Goal: Obtain resource: Obtain resource

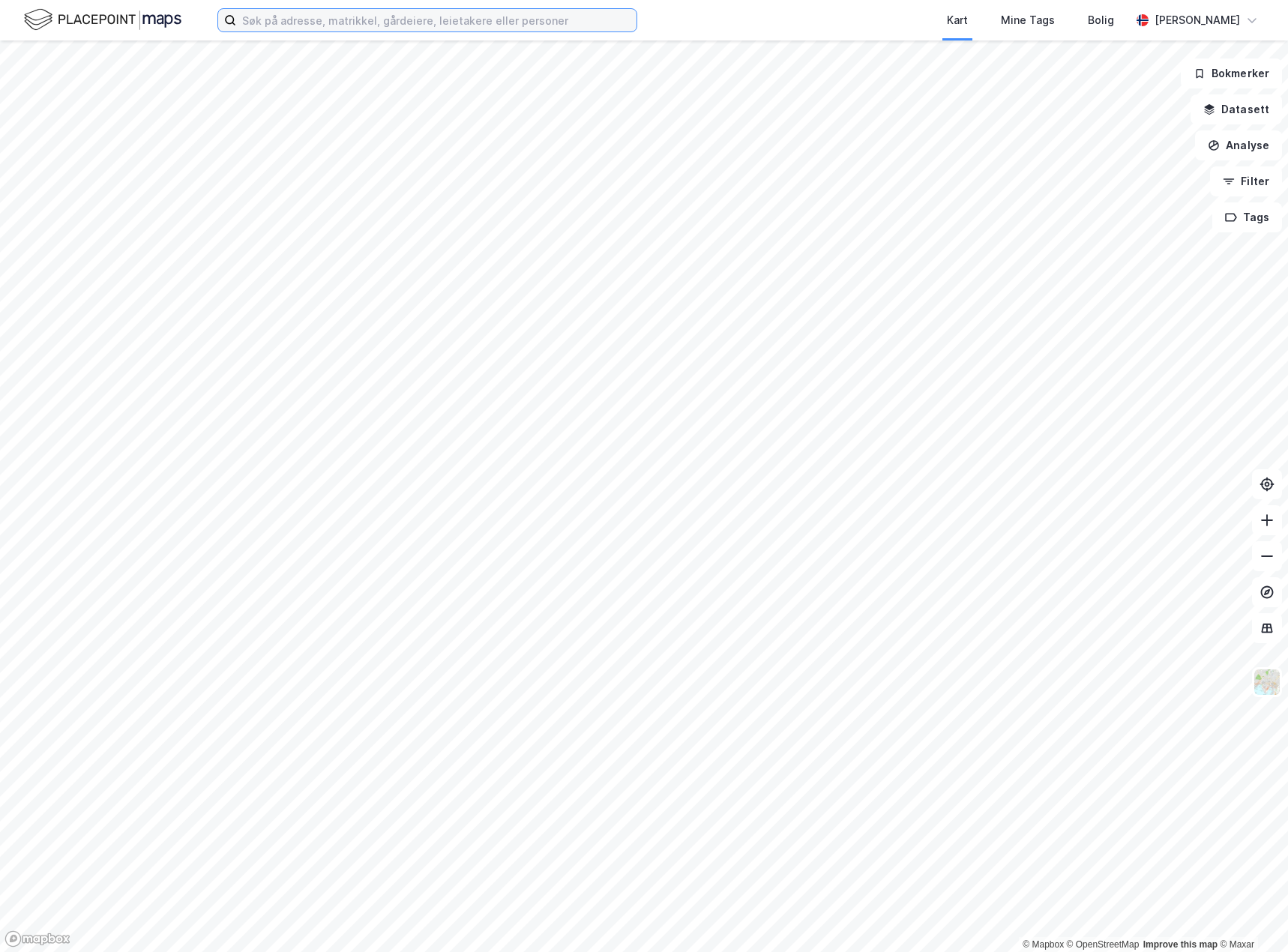
click at [609, 28] on input at bounding box center [436, 20] width 400 height 23
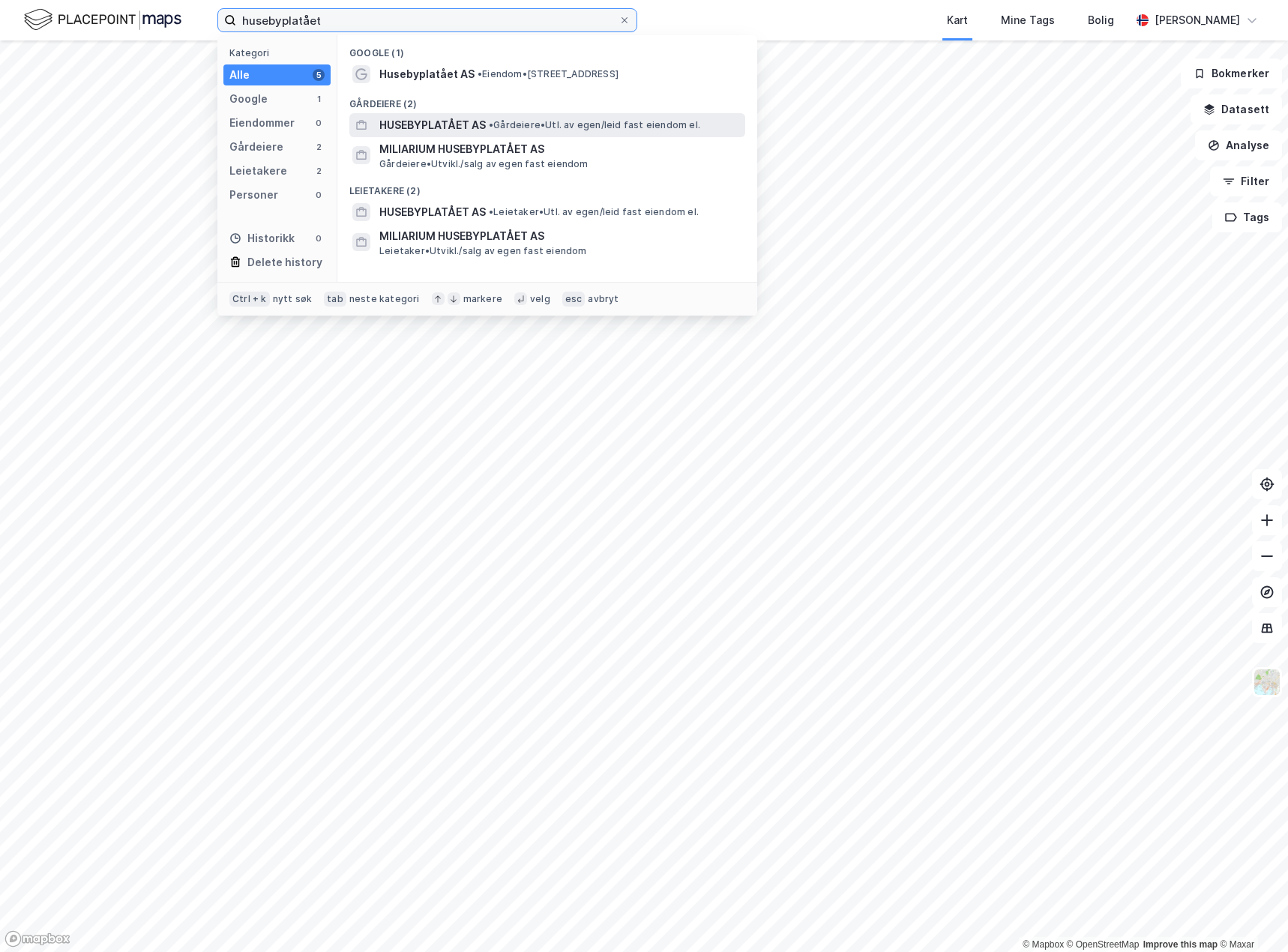
type input "husebyplatået"
click at [527, 123] on span "• Gårdeiere • Utl. av egen/leid fast eiendom el." at bounding box center [594, 125] width 211 height 12
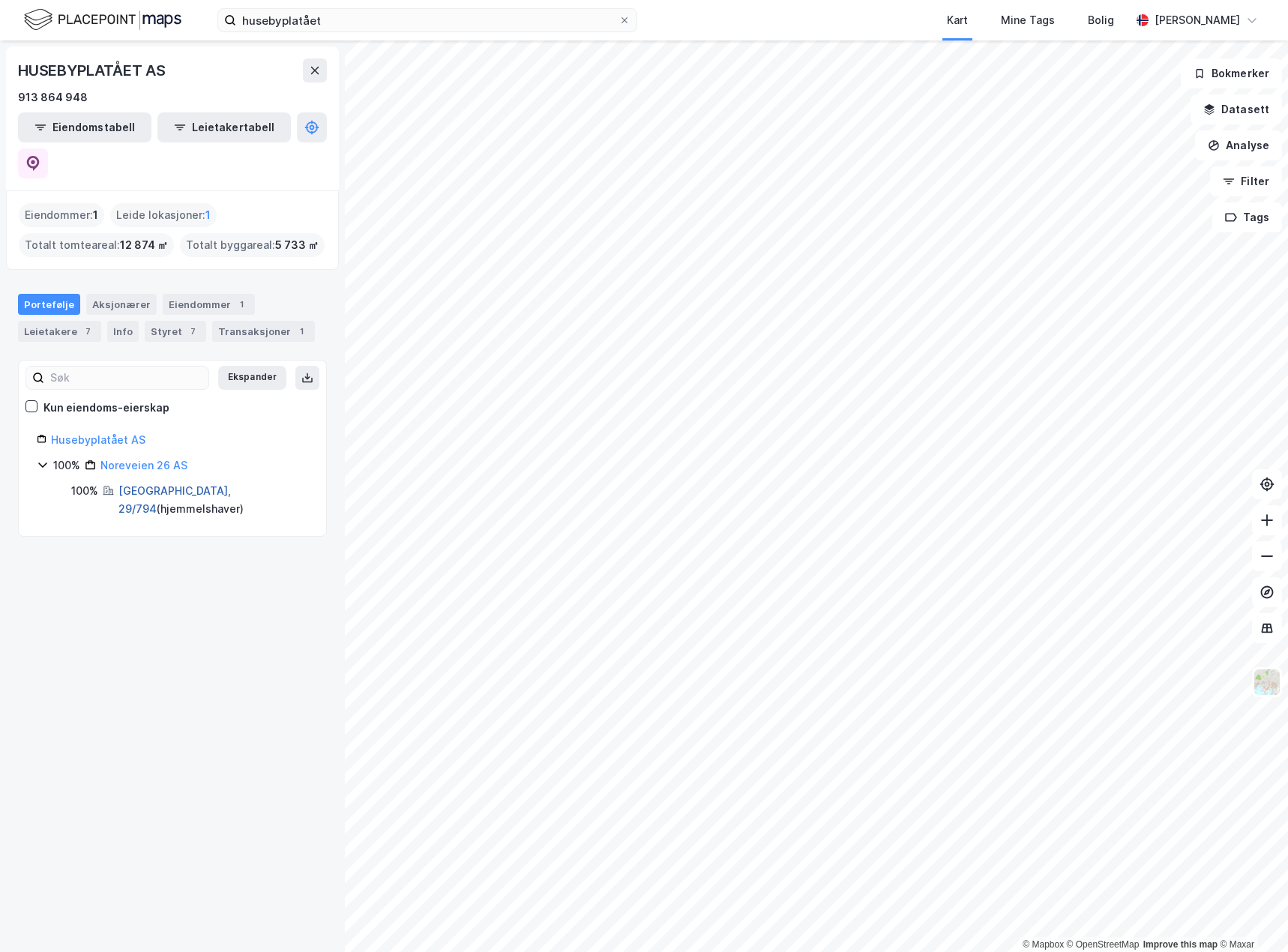
click at [145, 484] on link "[GEOGRAPHIC_DATA], 29/794" at bounding box center [175, 500] width 113 height 31
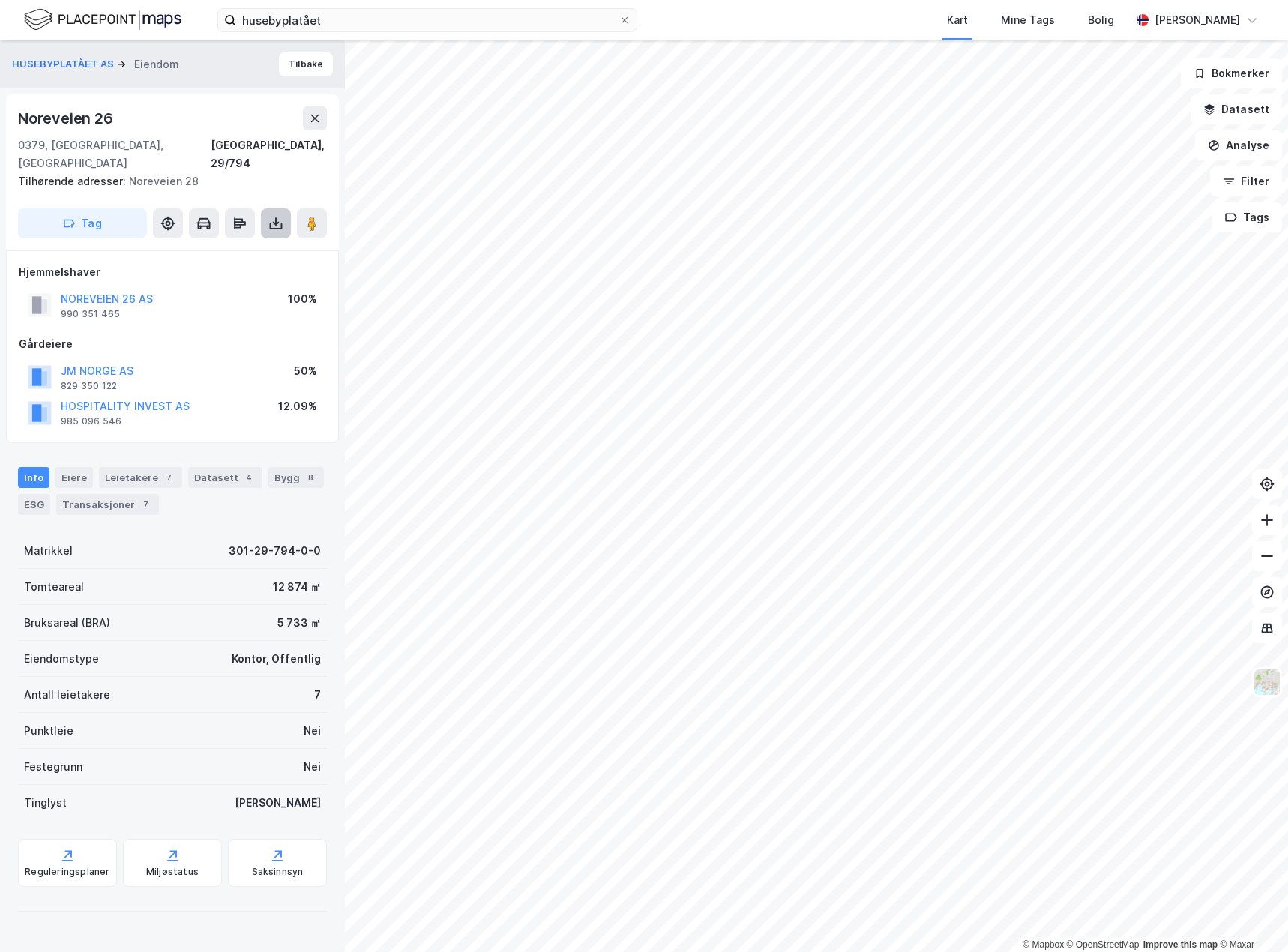
click at [282, 223] on icon at bounding box center [276, 227] width 12 height 6
click at [254, 241] on div "Last ned grunnbok" at bounding box center [211, 253] width 160 height 24
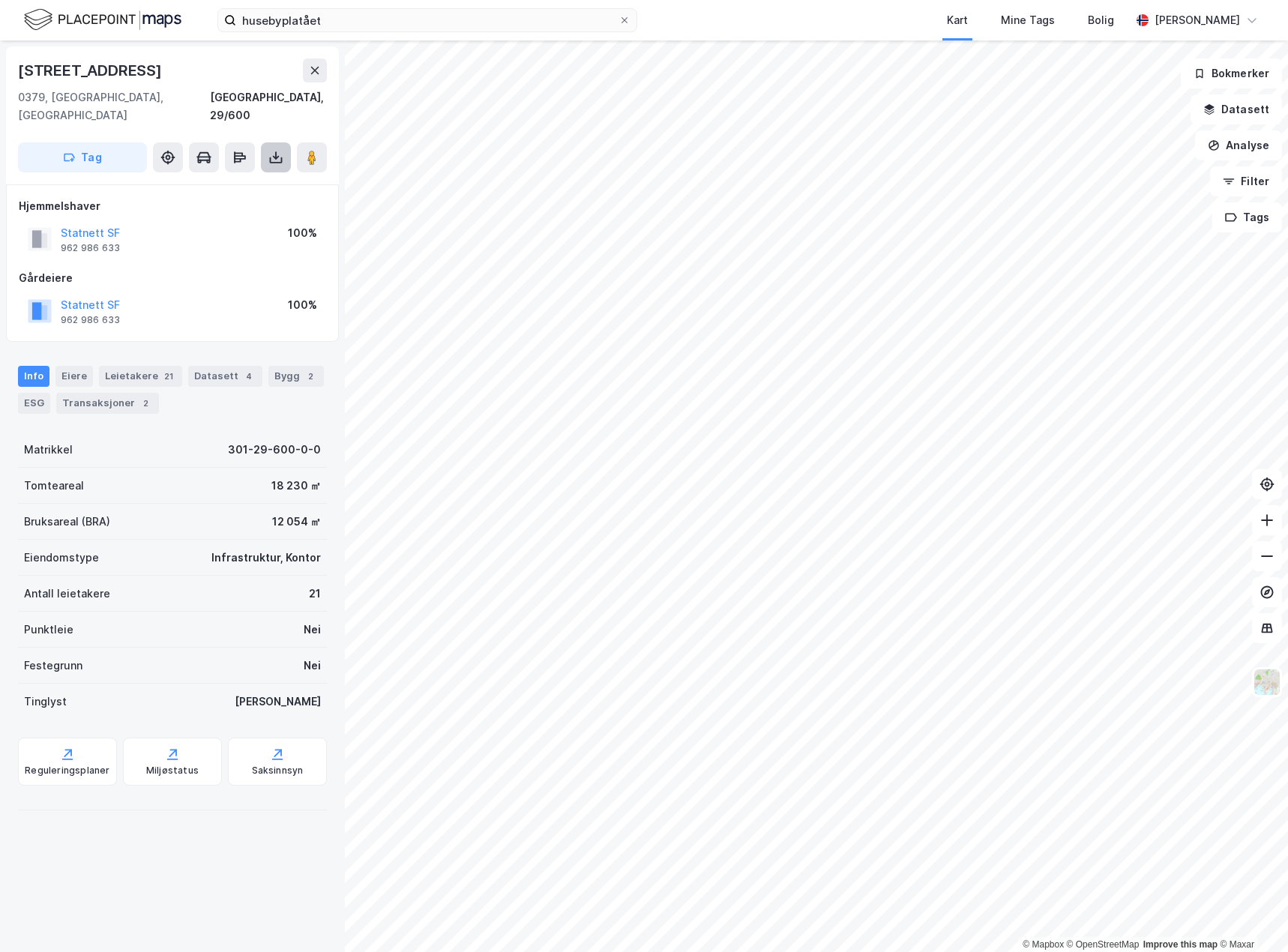
click at [285, 143] on button at bounding box center [275, 158] width 30 height 30
click at [265, 175] on div "Last ned grunnbok" at bounding box center [211, 187] width 160 height 24
click at [276, 150] on icon at bounding box center [275, 157] width 15 height 15
click at [256, 175] on div "Last ned grunnbok" at bounding box center [211, 187] width 160 height 24
click at [263, 143] on button at bounding box center [275, 158] width 30 height 30
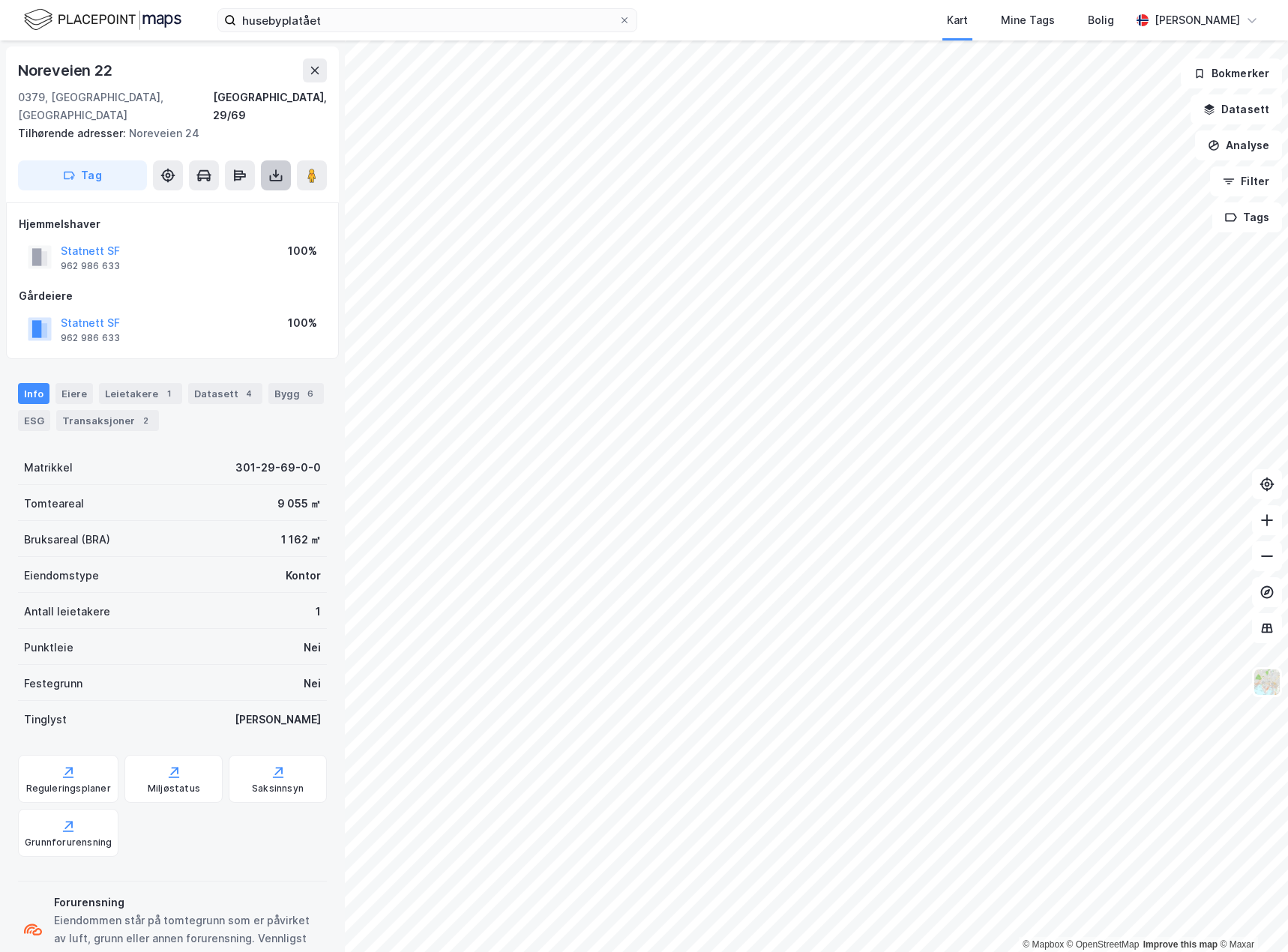
click at [277, 166] on button at bounding box center [275, 175] width 30 height 30
click at [276, 193] on div "Last ned grunnbok" at bounding box center [211, 205] width 160 height 24
